Goal: Check status: Check status

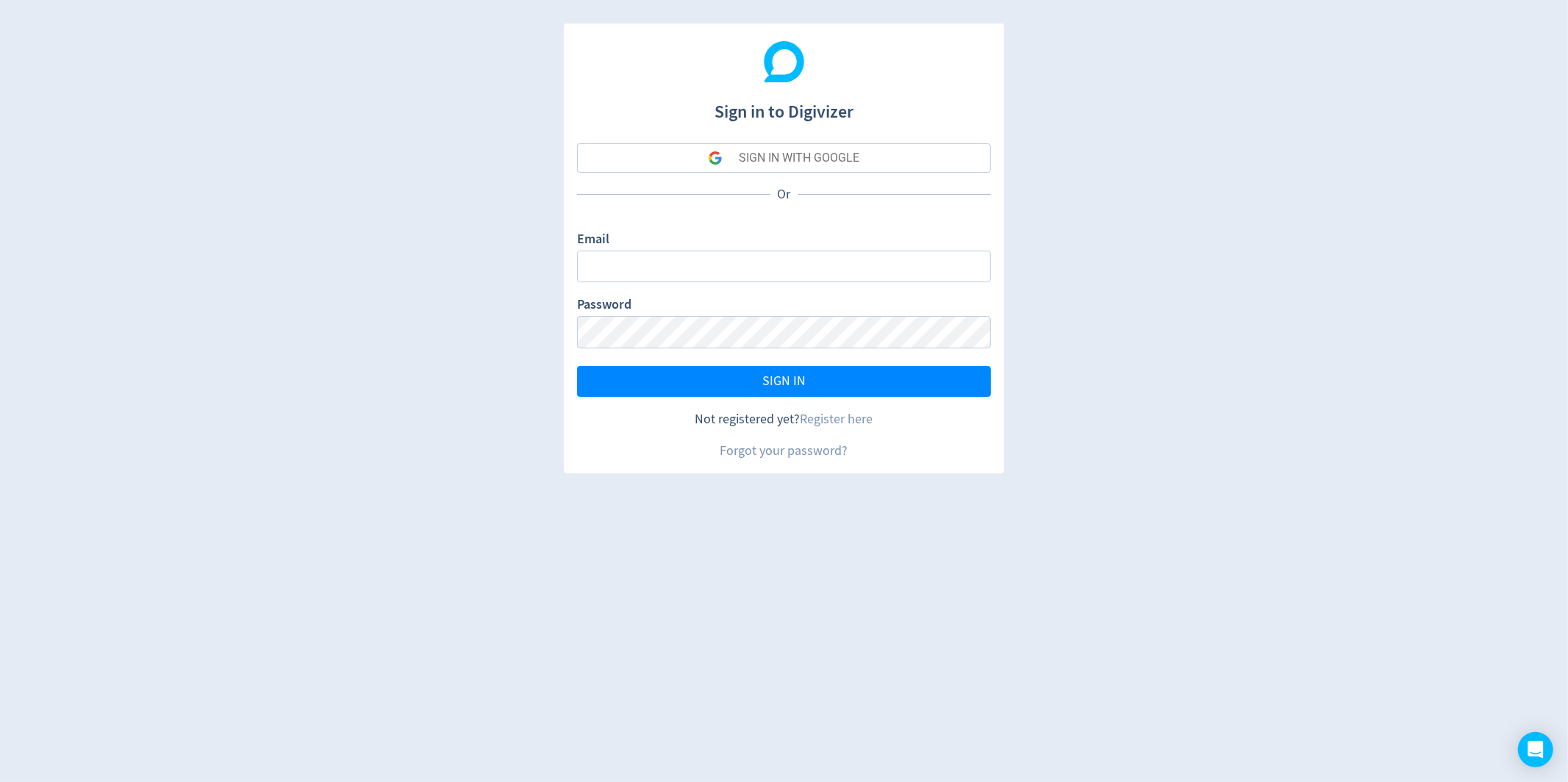
click at [713, 282] on form "Email Password SIGN IN" at bounding box center [784, 313] width 414 height 167
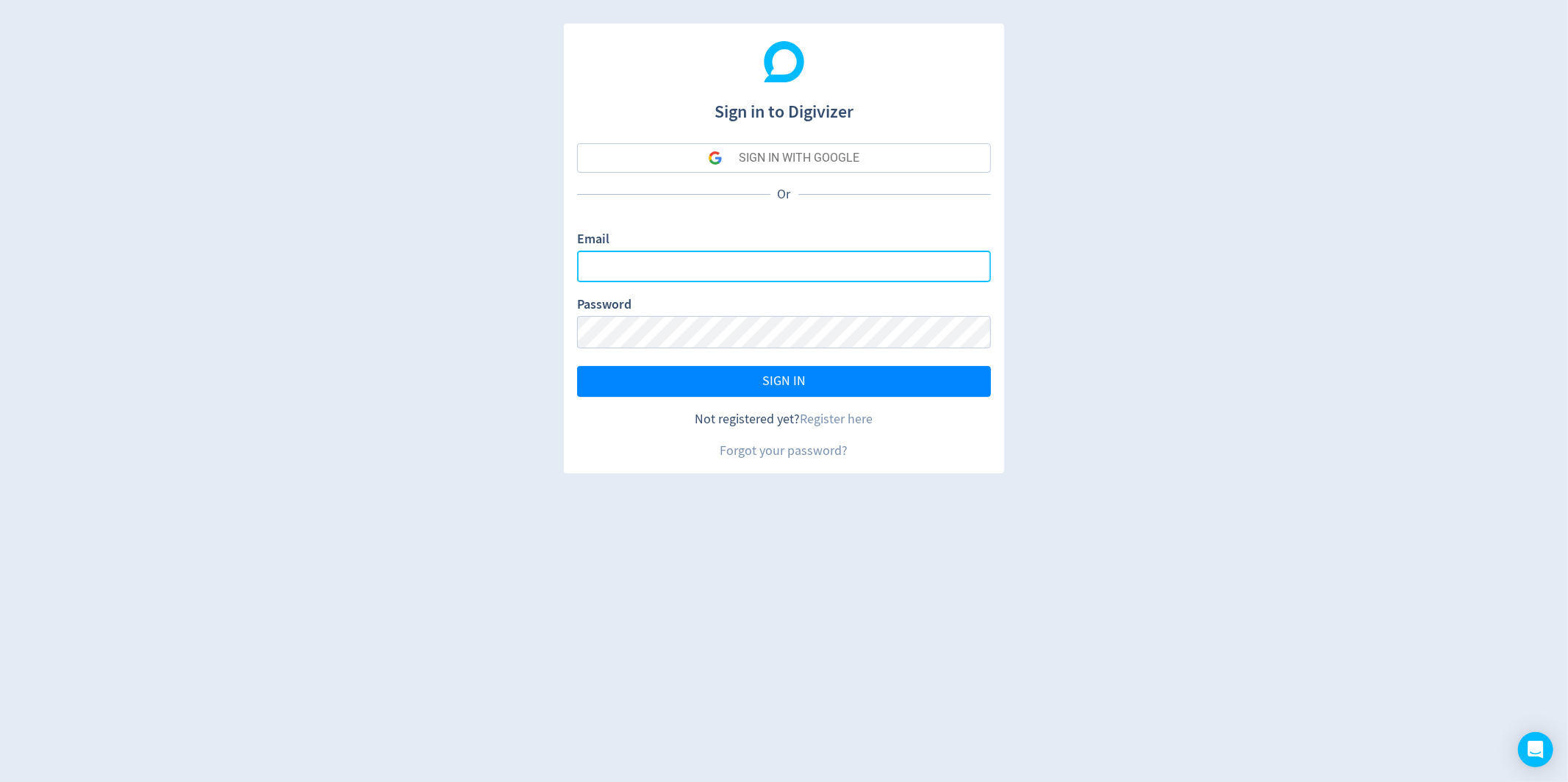
click at [684, 273] on input "Email" at bounding box center [784, 266] width 414 height 32
paste input "0.26"
type input "0.26"
click at [653, 272] on input "0.26" at bounding box center [784, 266] width 414 height 32
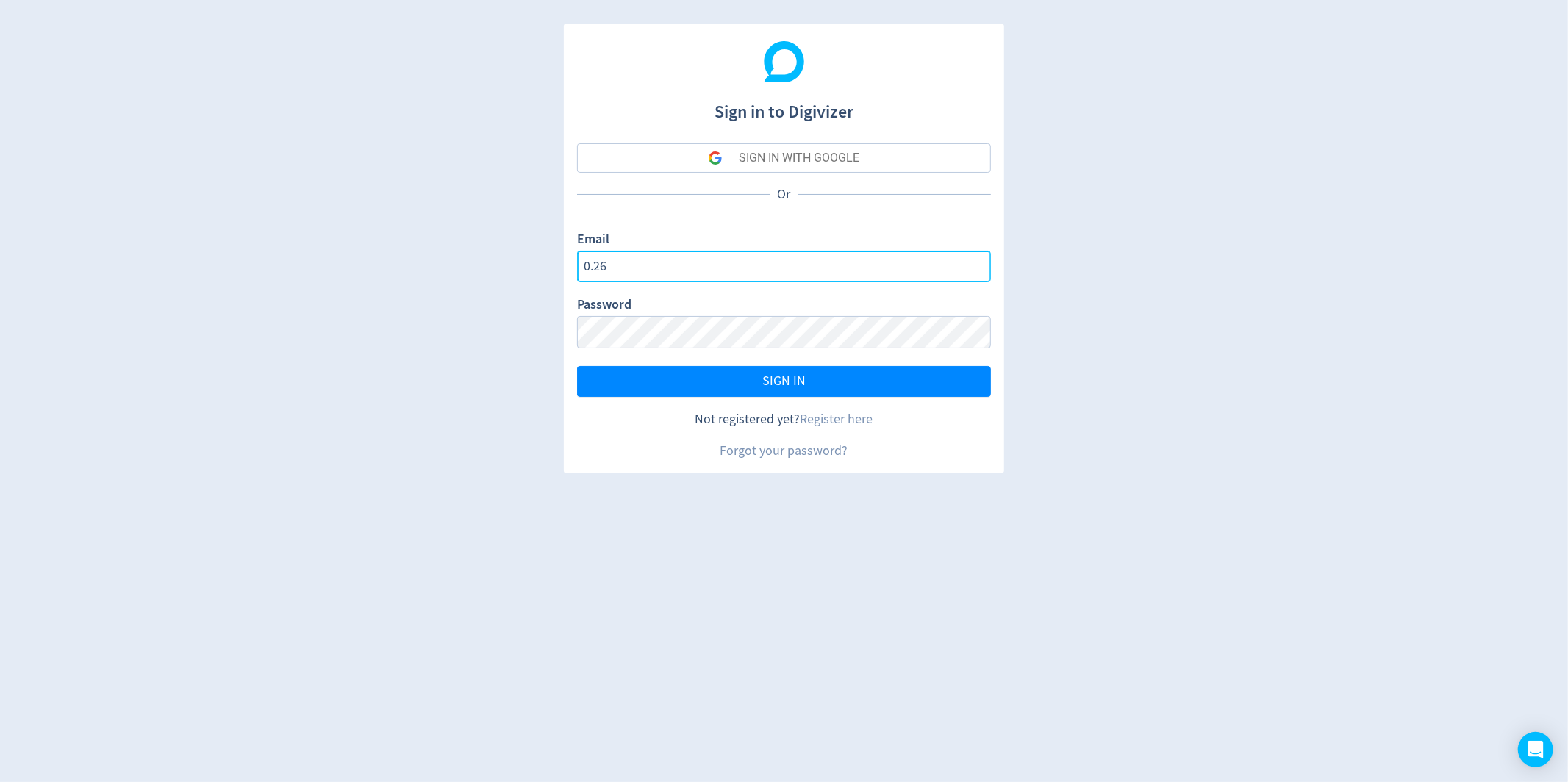
click at [653, 272] on input "0.26" at bounding box center [784, 266] width 414 height 32
type input "[EMAIL_ADDRESS][DOMAIN_NAME]"
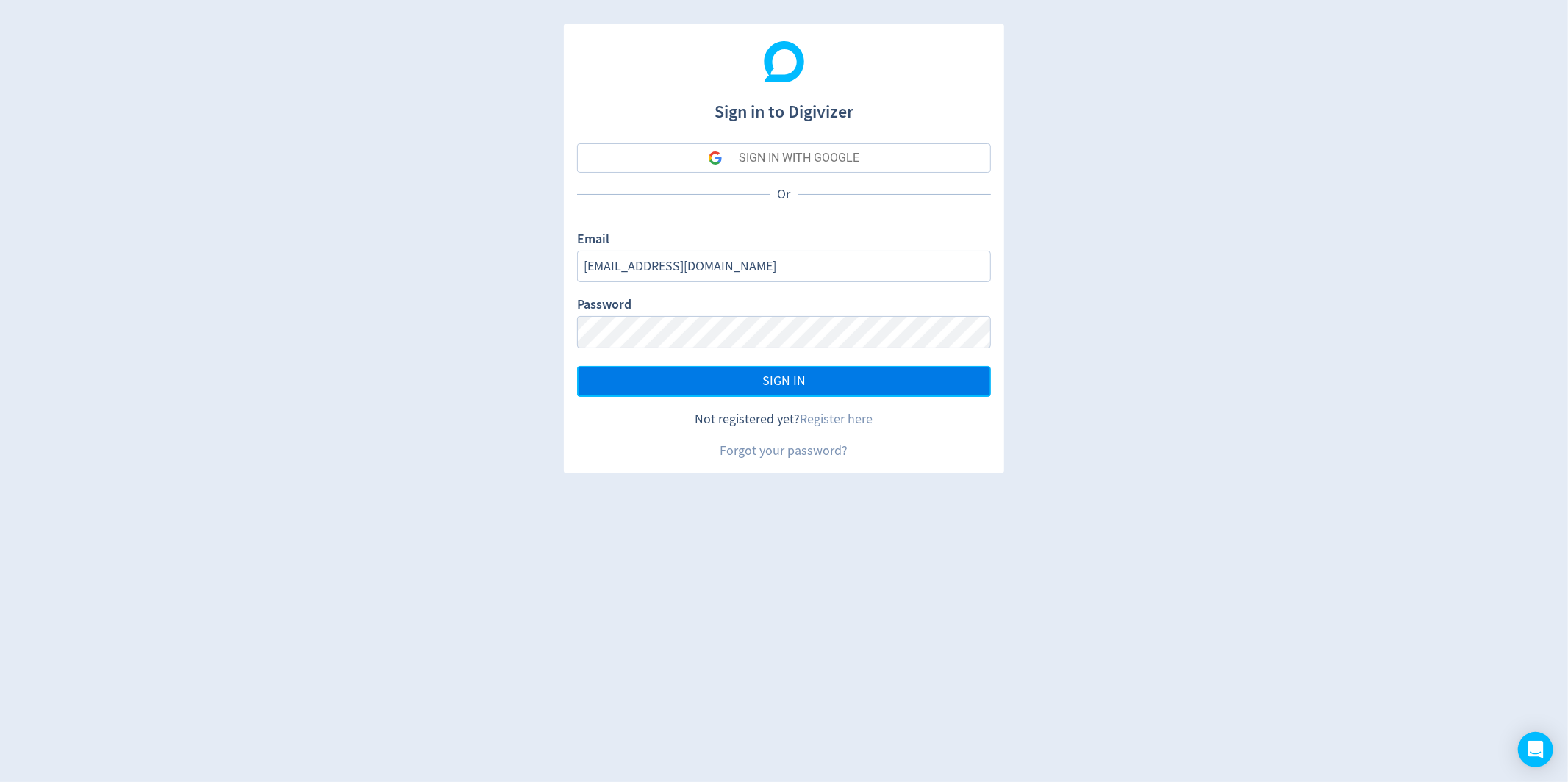
click at [661, 383] on button "SIGN IN" at bounding box center [784, 381] width 414 height 31
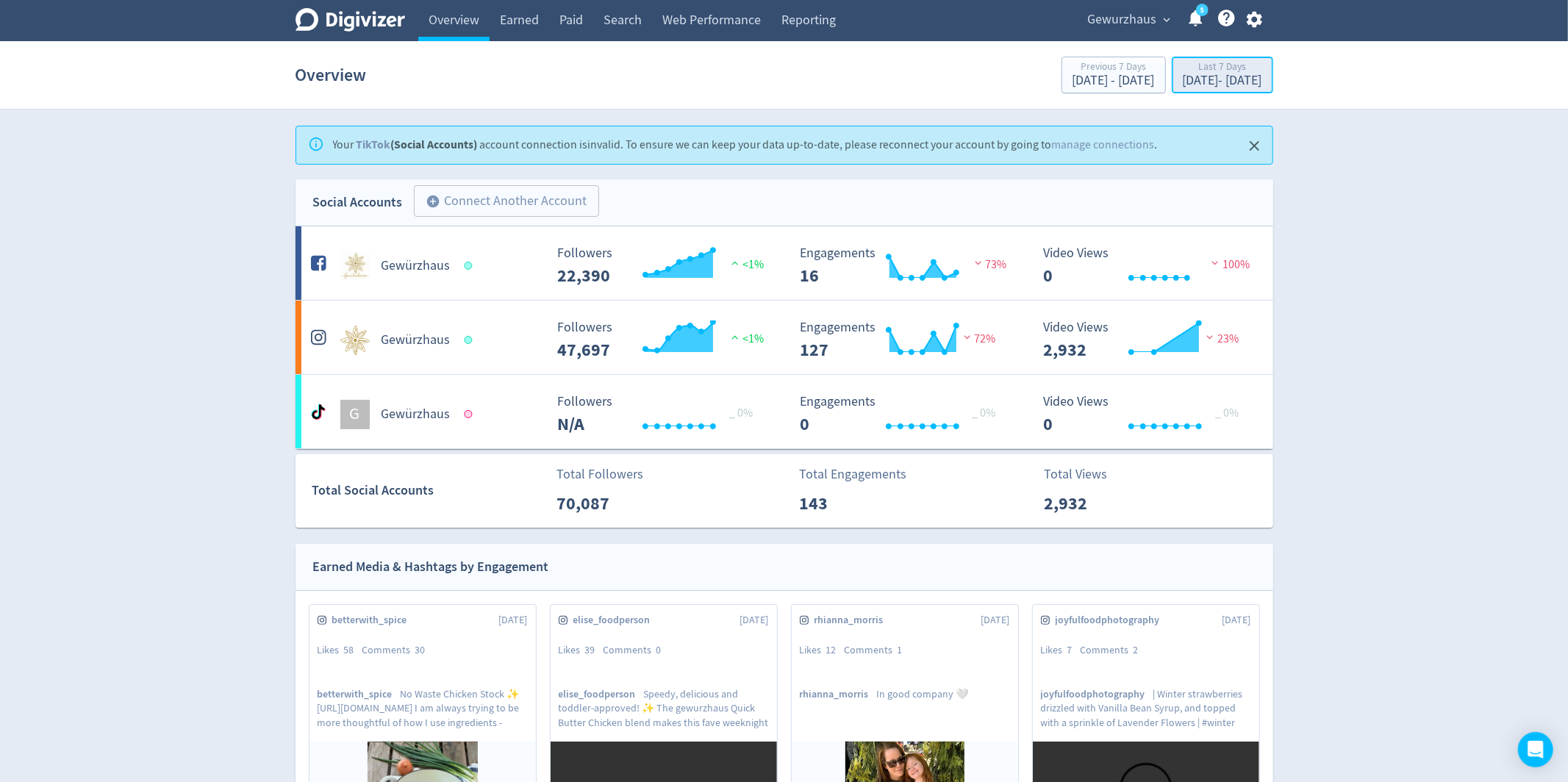
click at [1183, 78] on div "Aug 4, 2025 - Aug 10, 2025" at bounding box center [1222, 81] width 79 height 13
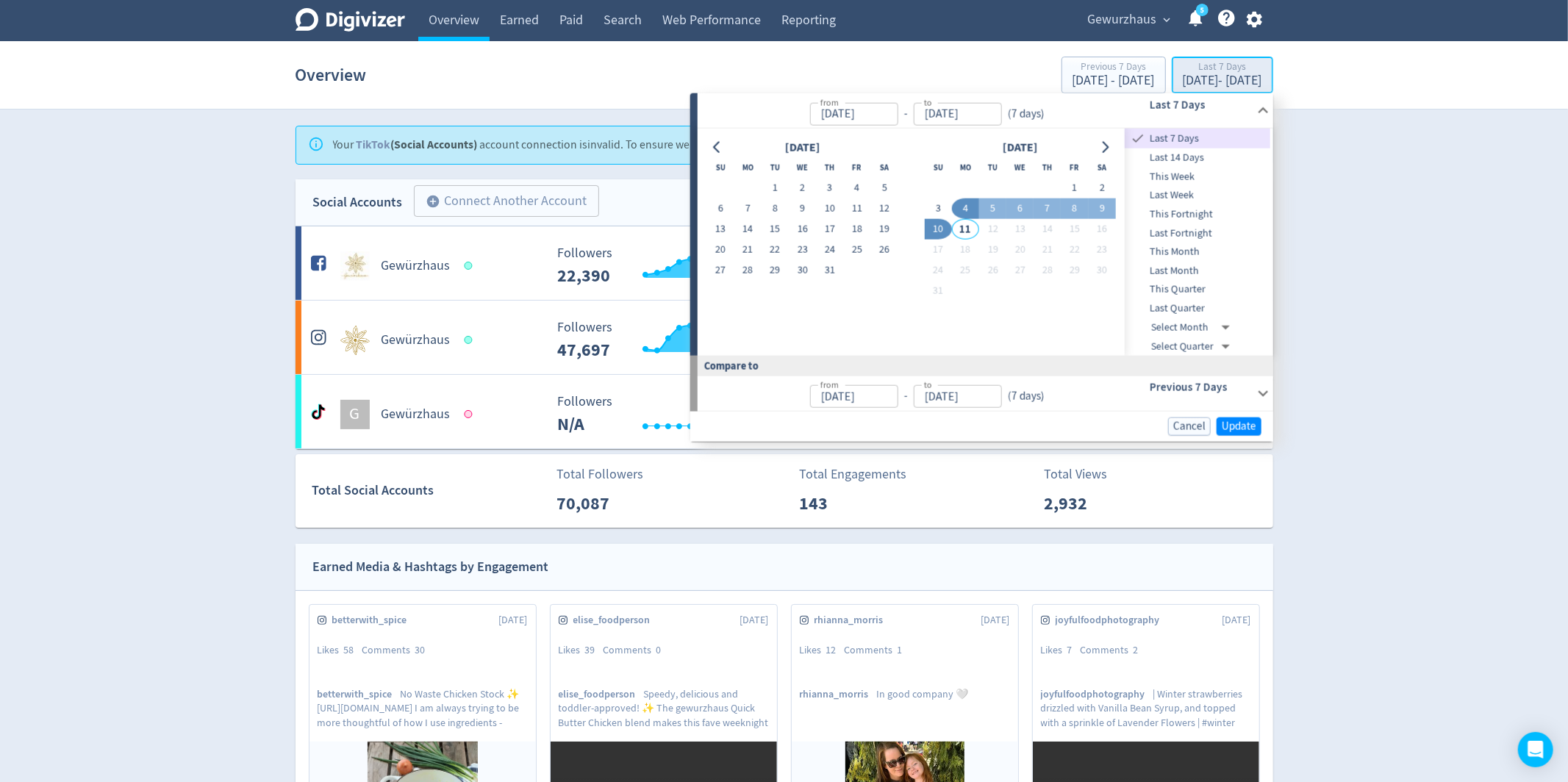
click at [1183, 78] on div "Aug 4, 2025 - Aug 10, 2025" at bounding box center [1222, 81] width 79 height 13
click at [1321, 137] on div "Digivizer Logo Mark Digivizer Logo Overview Earned Paid Search Web Performance …" at bounding box center [784, 690] width 1568 height 1382
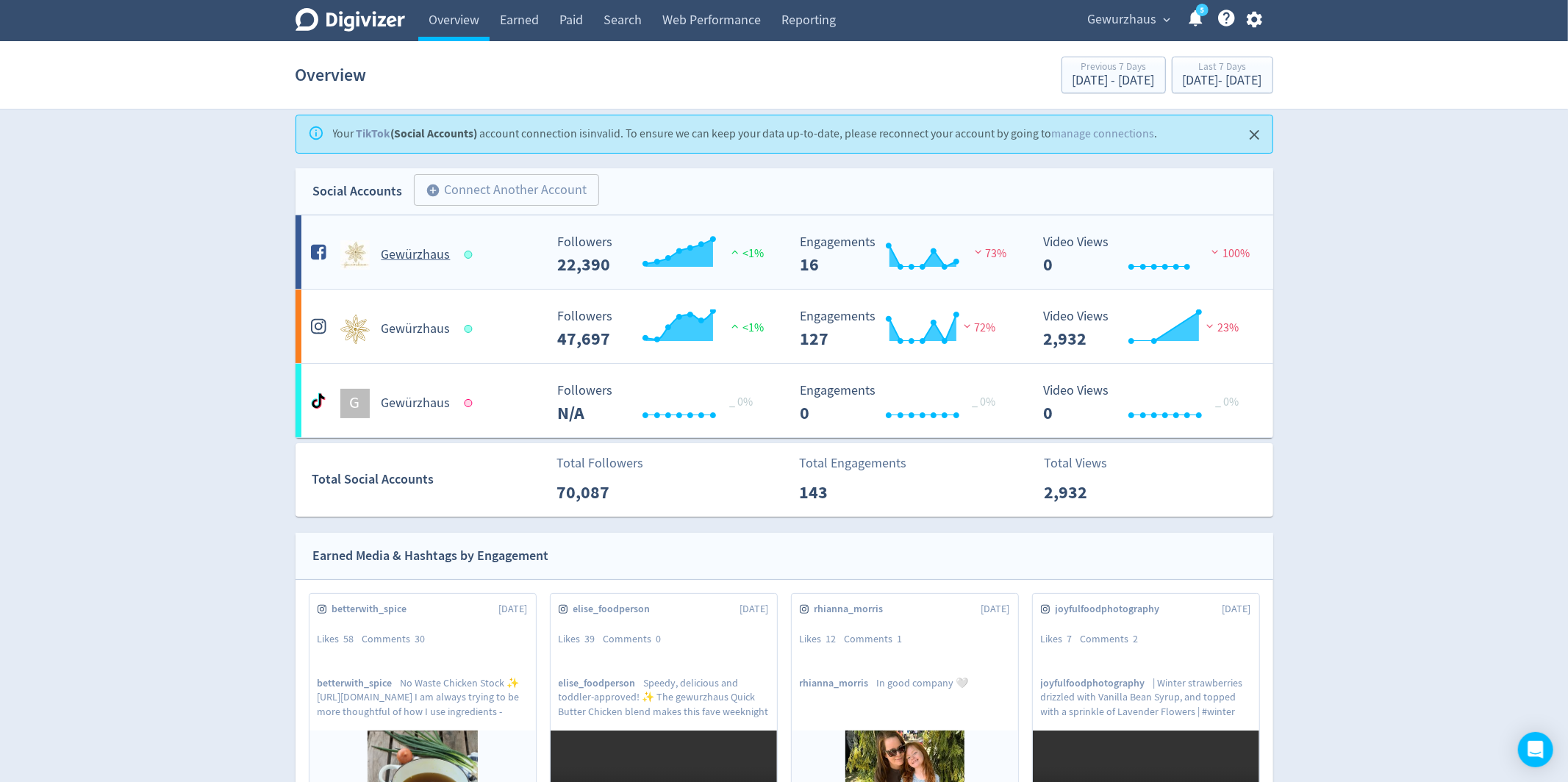
scroll to position [12, 0]
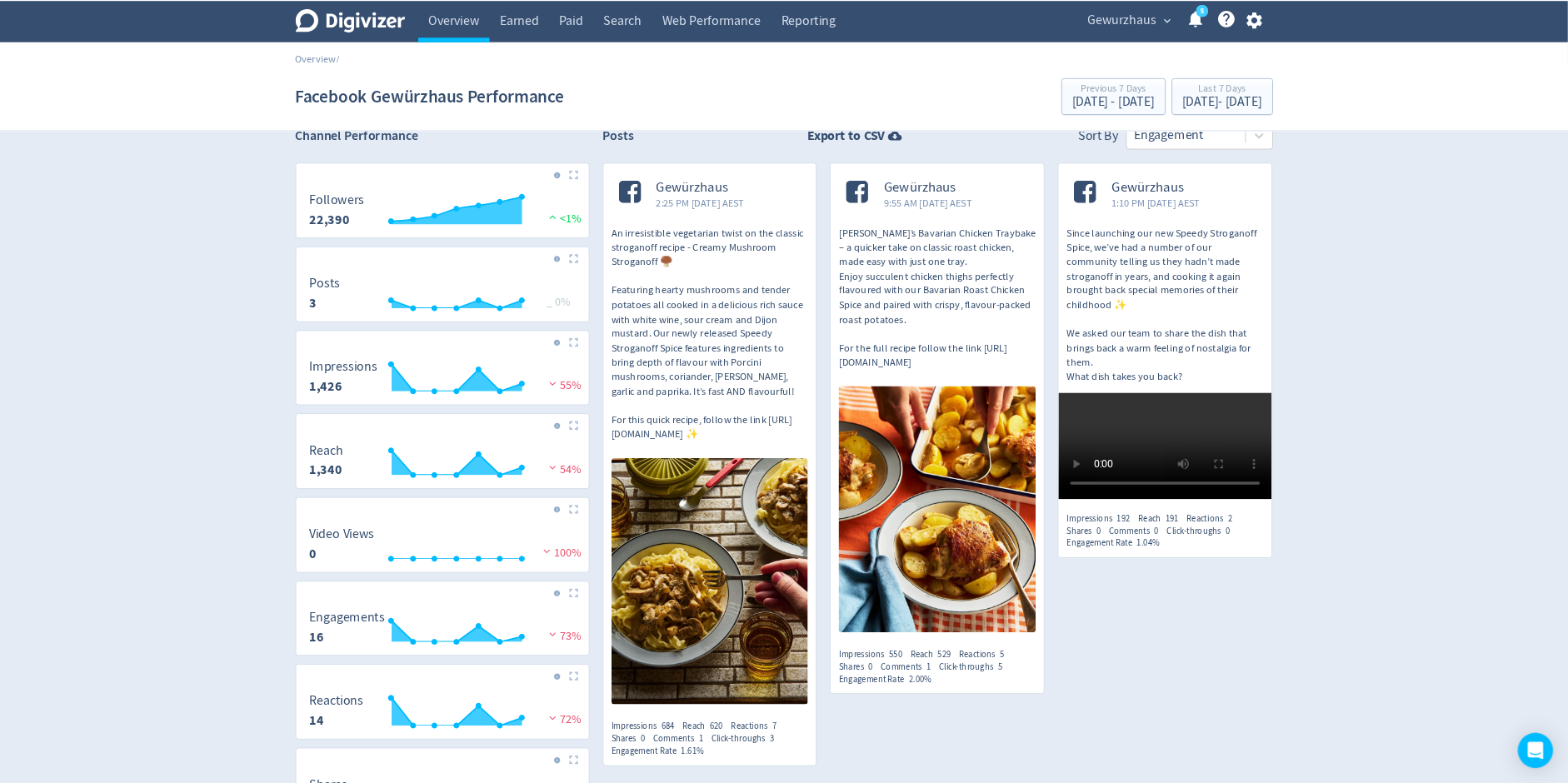
scroll to position [29, 0]
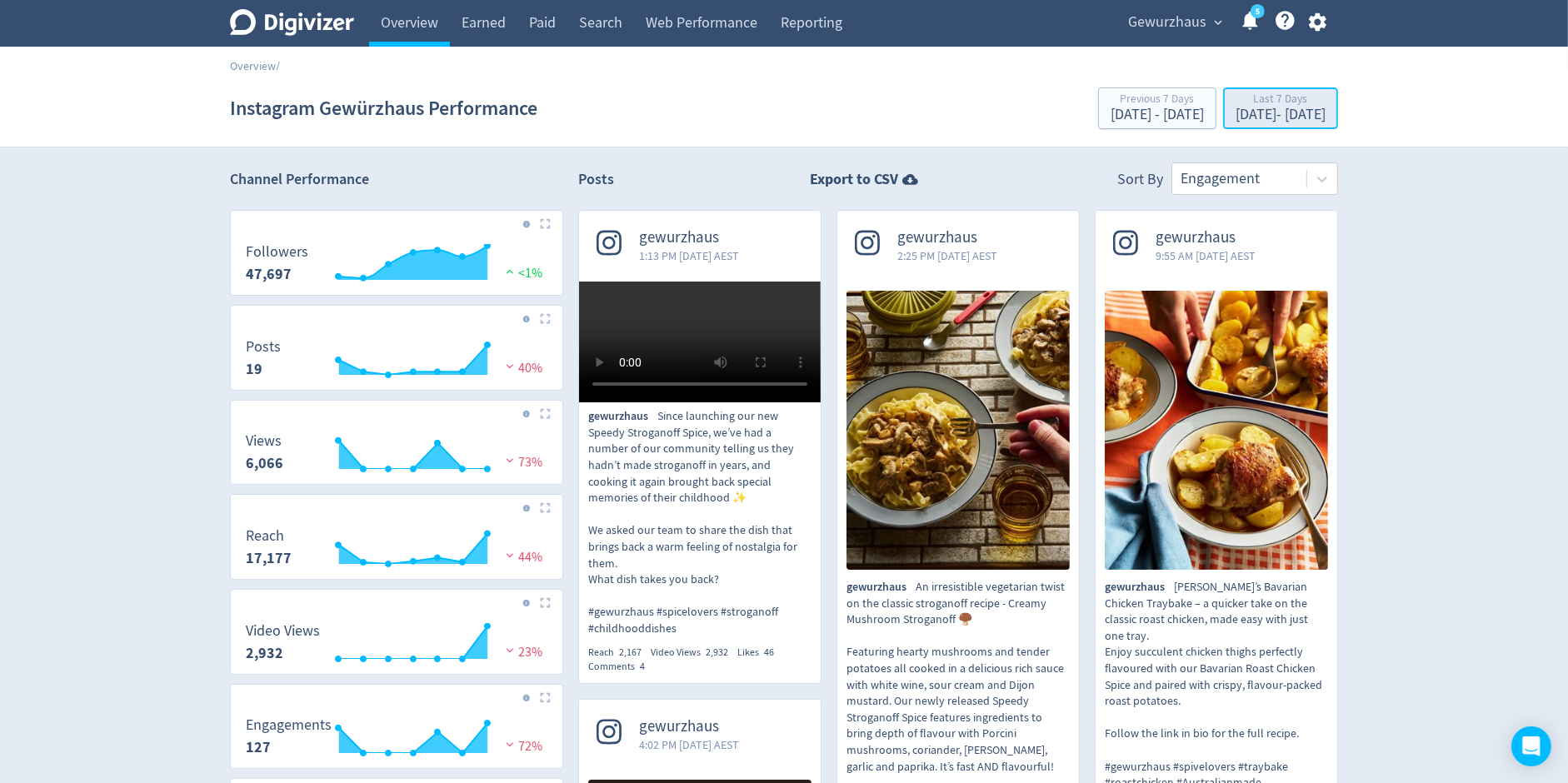
click at [1253, 110] on div "Aug 4, 2025 - Aug 10, 2025" at bounding box center [1280, 114] width 90 height 15
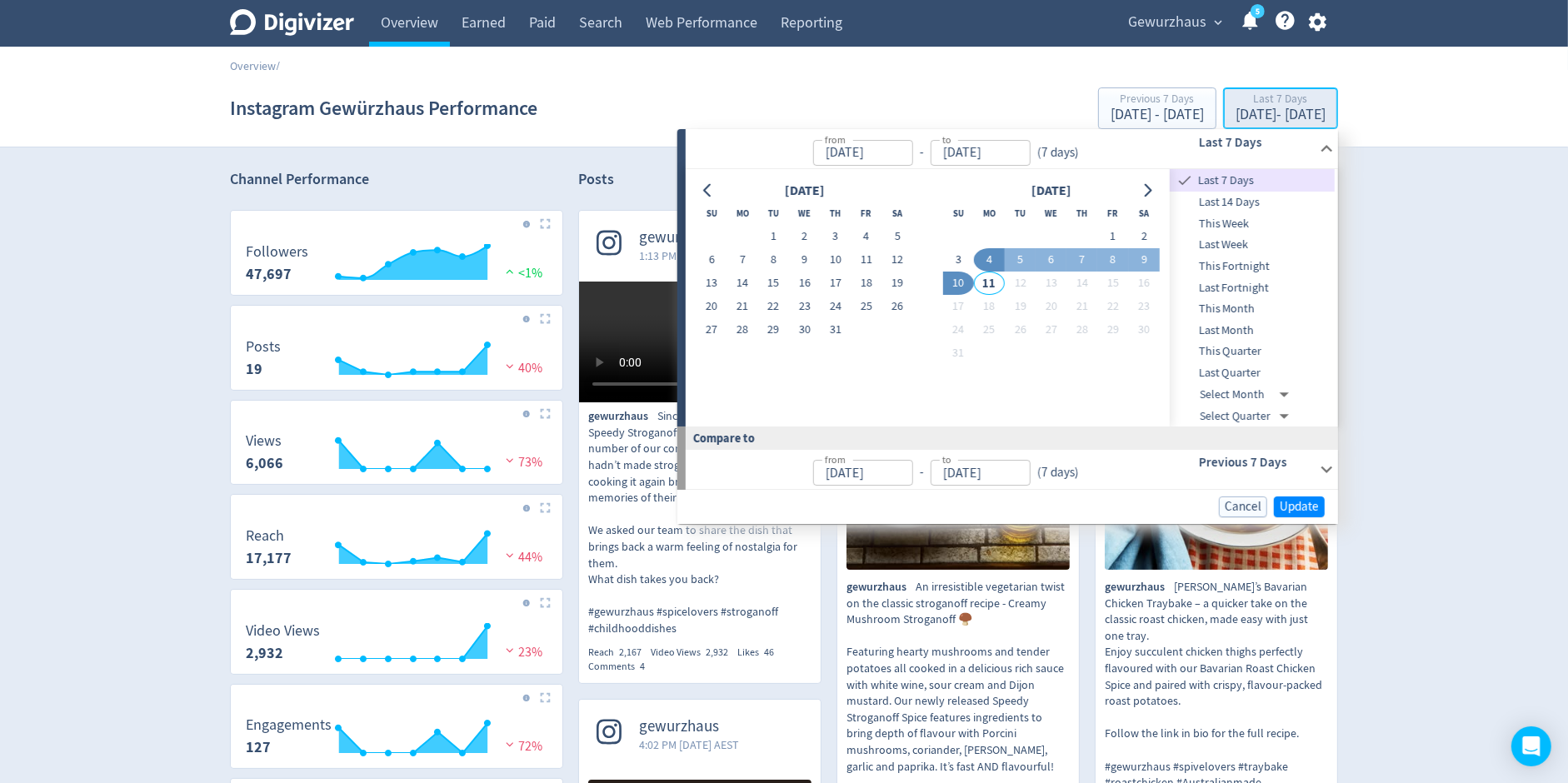
type input "Aug 04, 2025"
type input "[DATE]"
type input "Aug 03, 2025"
click at [737, 328] on button "28" at bounding box center [742, 329] width 31 height 23
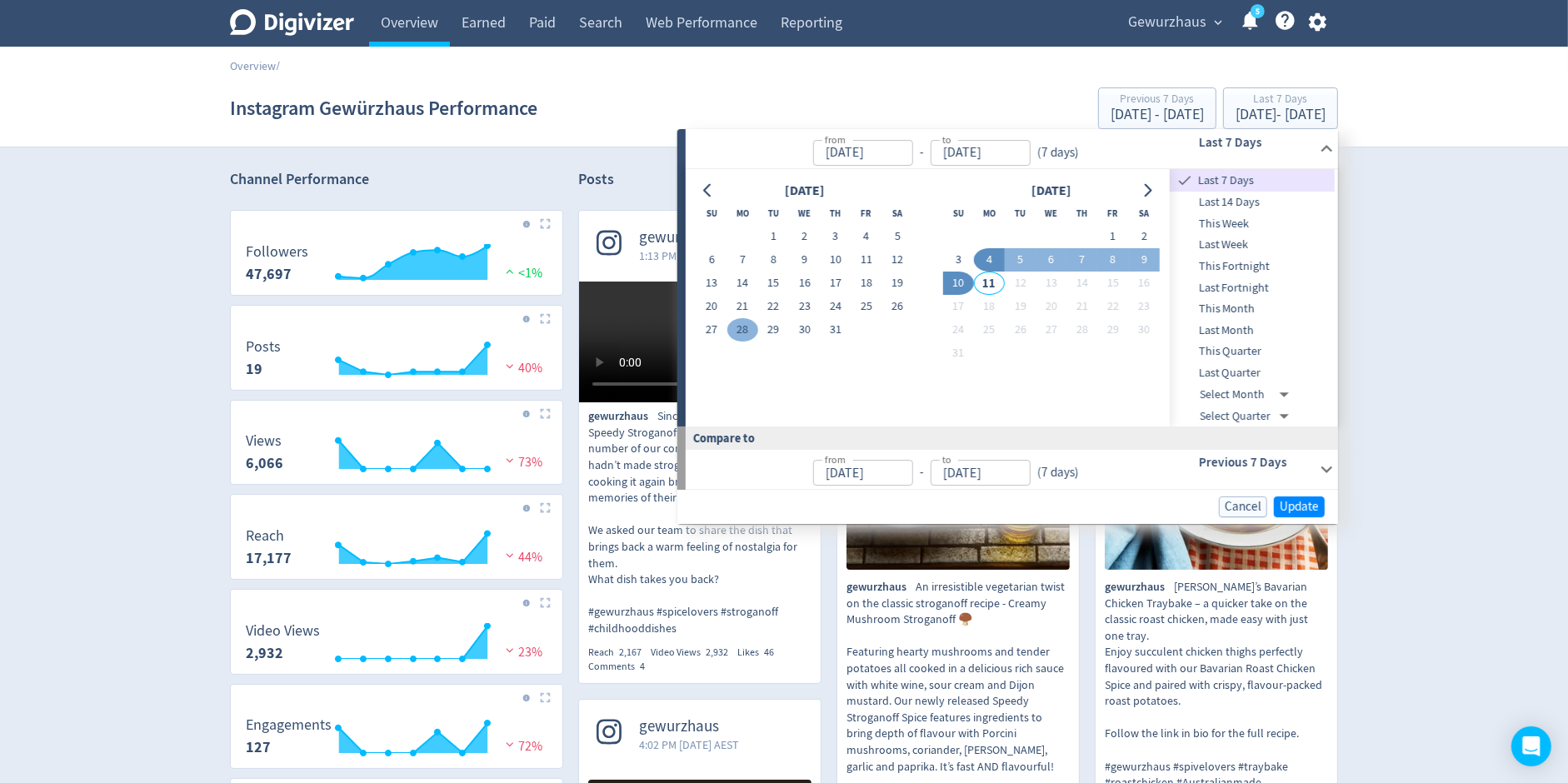
type input "[DATE]"
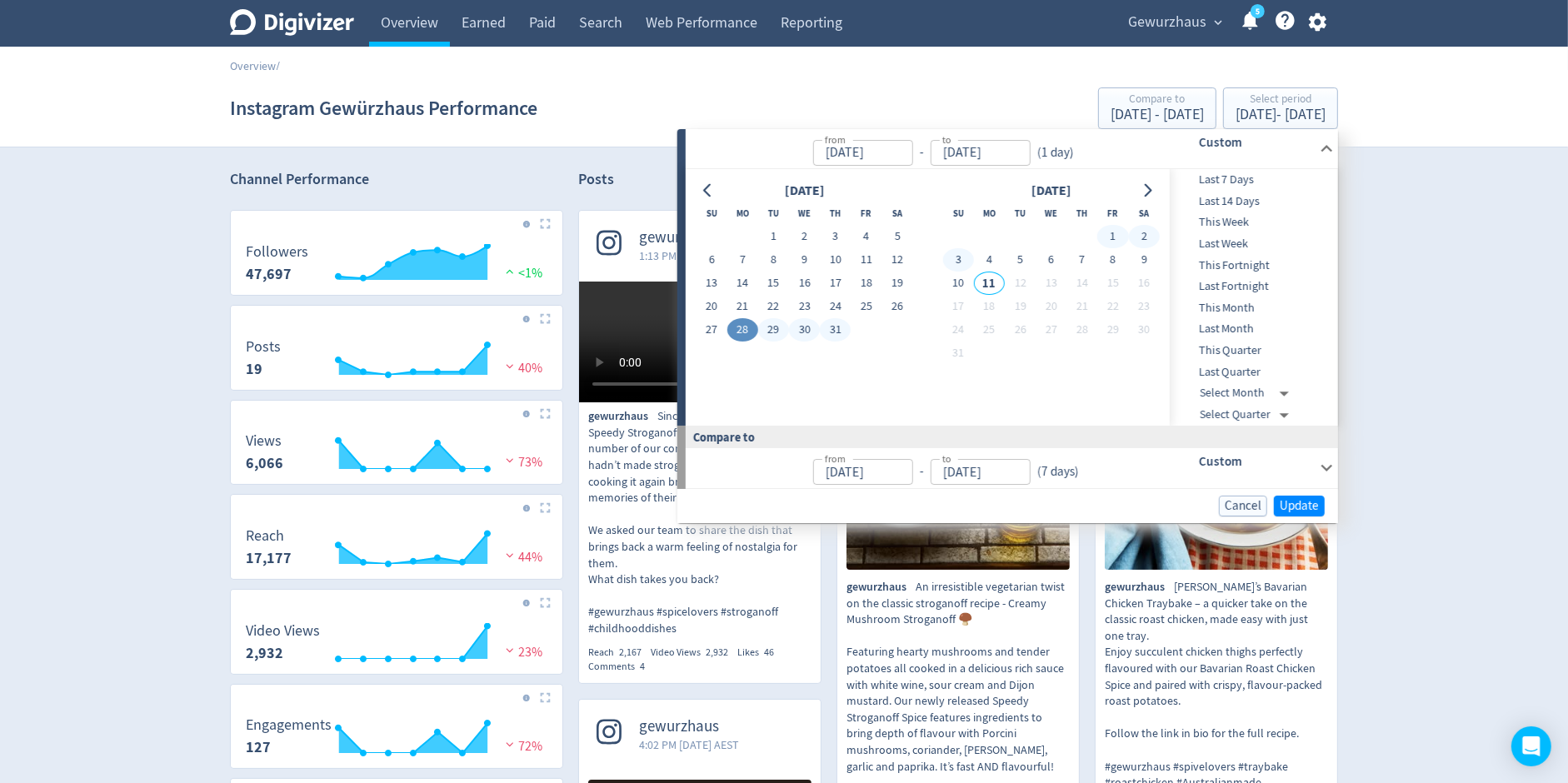
click at [968, 260] on button "3" at bounding box center [958, 260] width 31 height 23
type input "Aug 03, 2025"
type input "Jul 21, 2025"
type input "Jul 27, 2025"
click at [1310, 506] on span "Update" at bounding box center [1299, 506] width 39 height 12
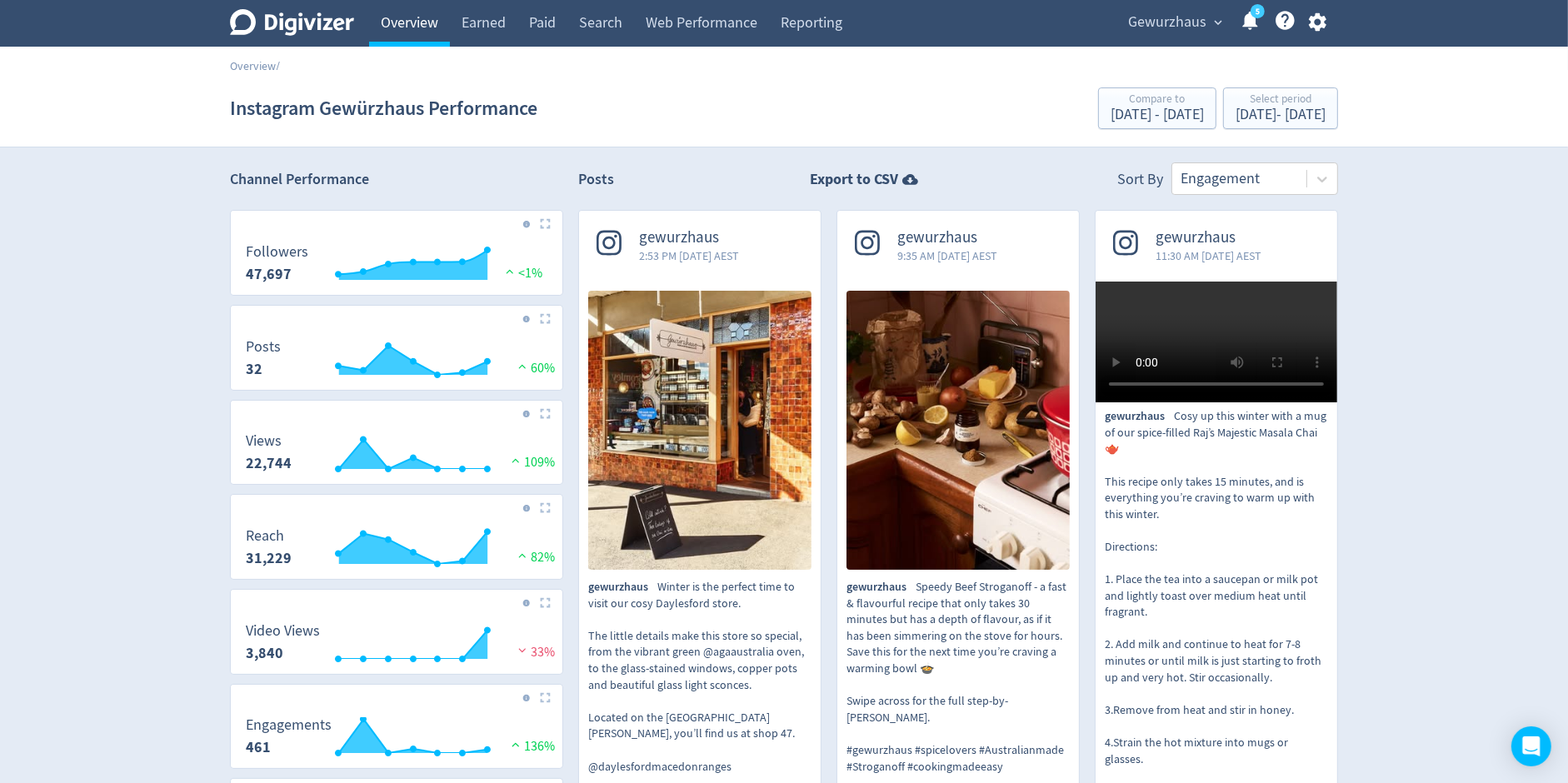
click at [410, 33] on link "Overview" at bounding box center [409, 23] width 81 height 47
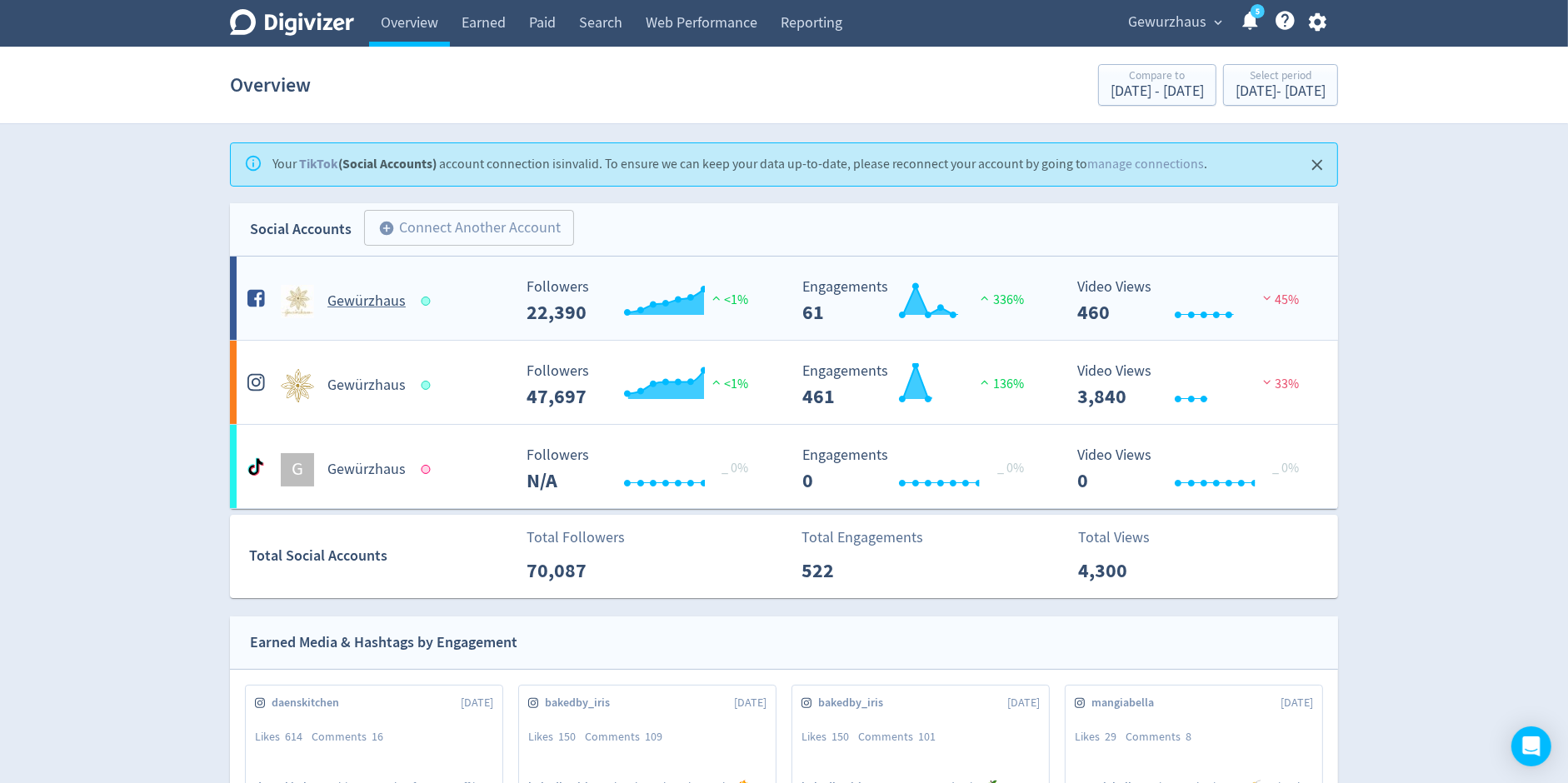
click at [394, 302] on h5 "Gewürzhaus" at bounding box center [366, 301] width 78 height 20
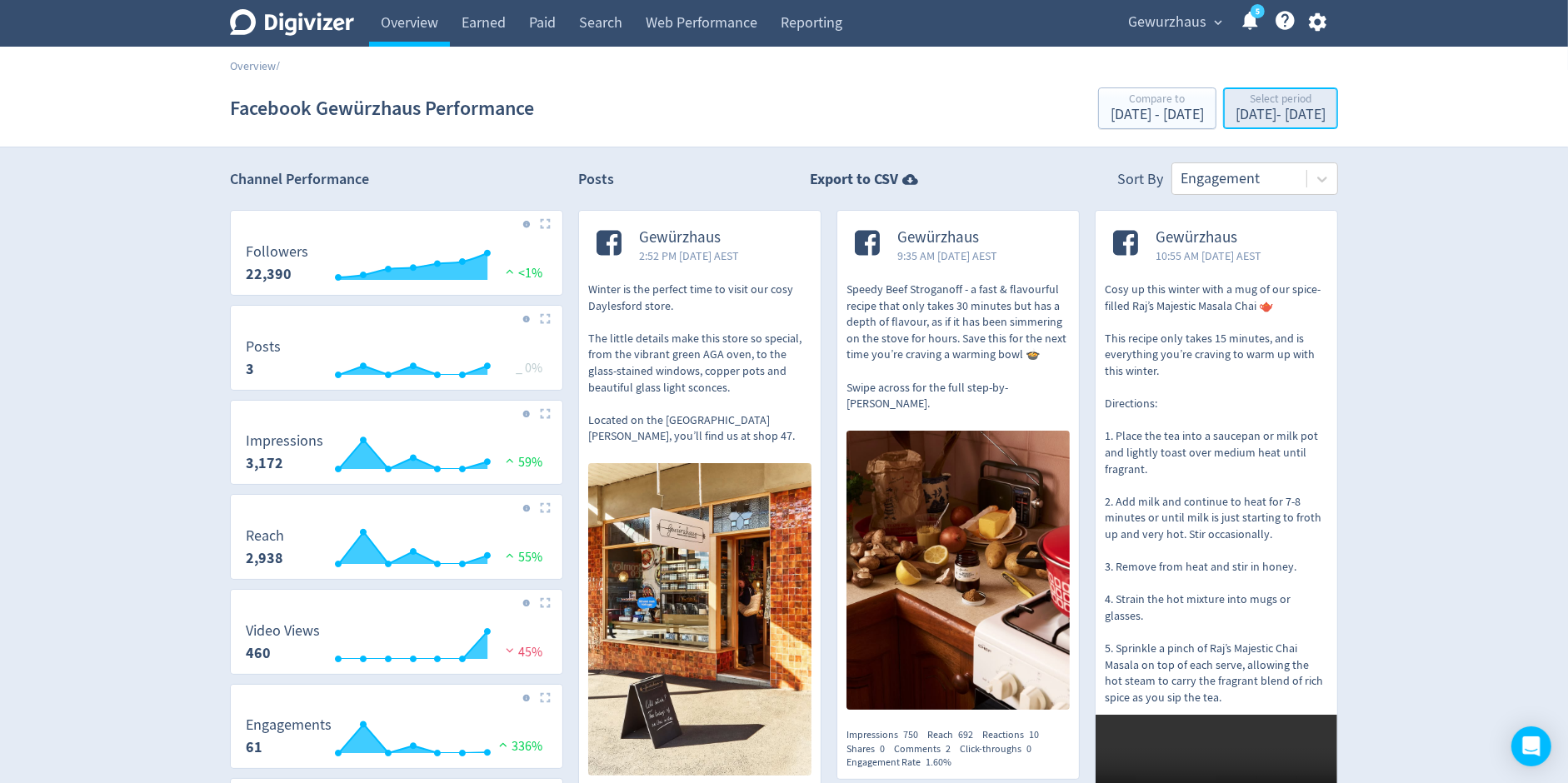
click at [1228, 104] on div "Select period Jul 28, 2025 - Aug 3, 2025" at bounding box center [1280, 109] width 105 height 34
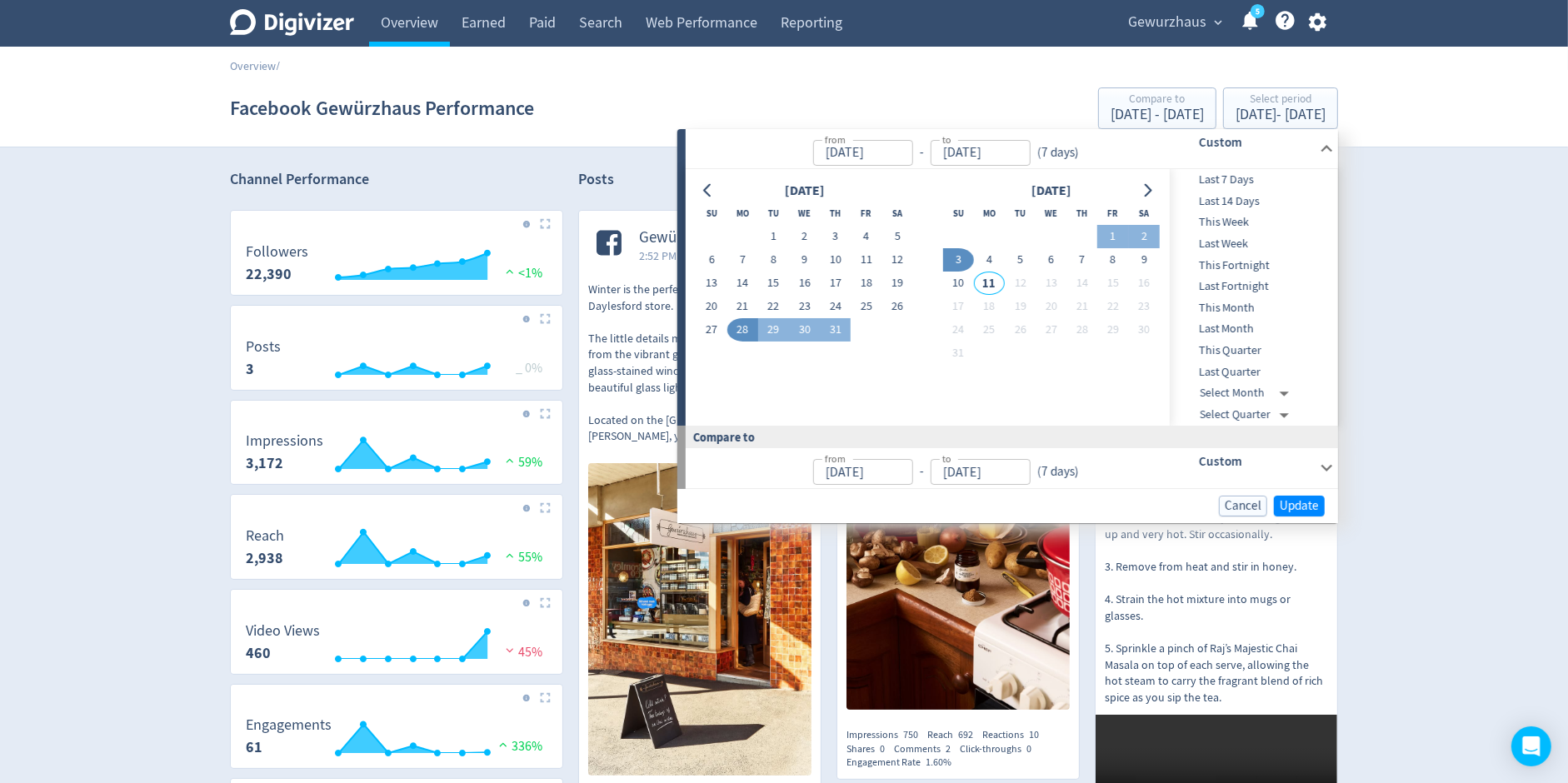
click at [887, 58] on div "Overview /" at bounding box center [784, 58] width 1568 height 23
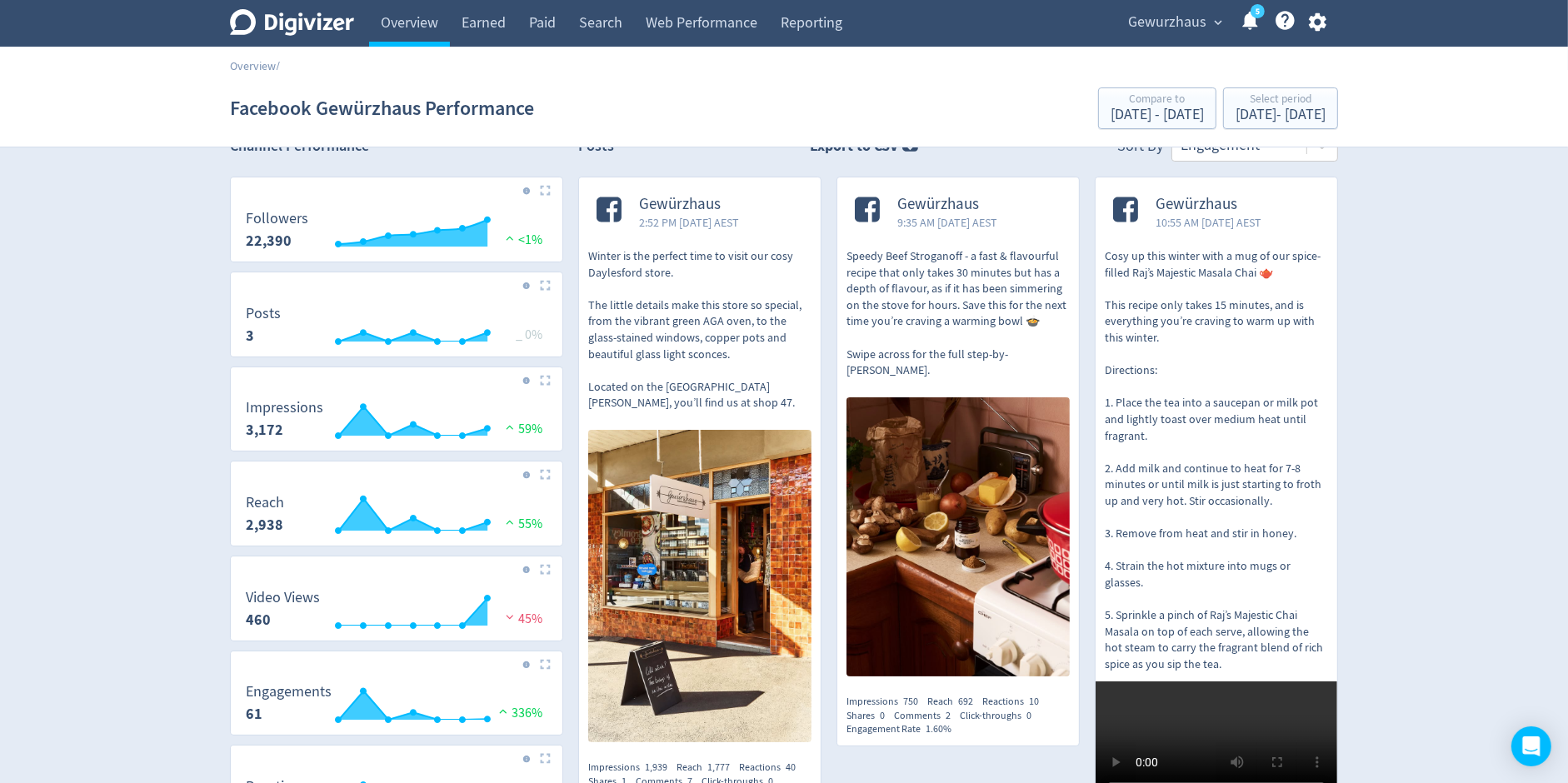
scroll to position [35, 0]
